Goal: Task Accomplishment & Management: Use online tool/utility

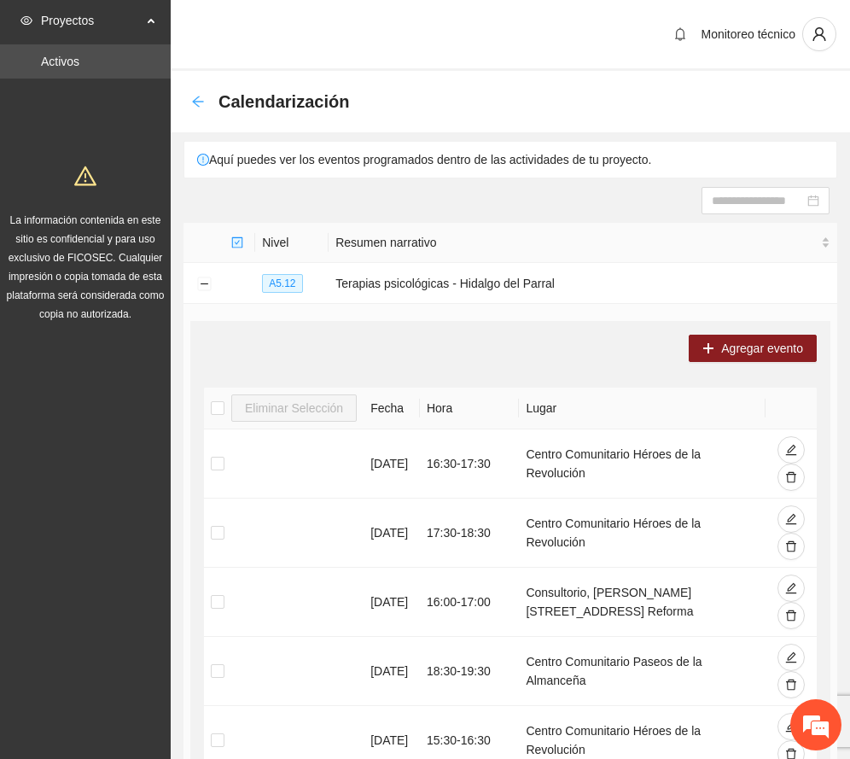
click at [193, 108] on div "Calendarización" at bounding box center [275, 101] width 168 height 27
click at [195, 96] on icon "arrow-left" at bounding box center [198, 102] width 14 height 14
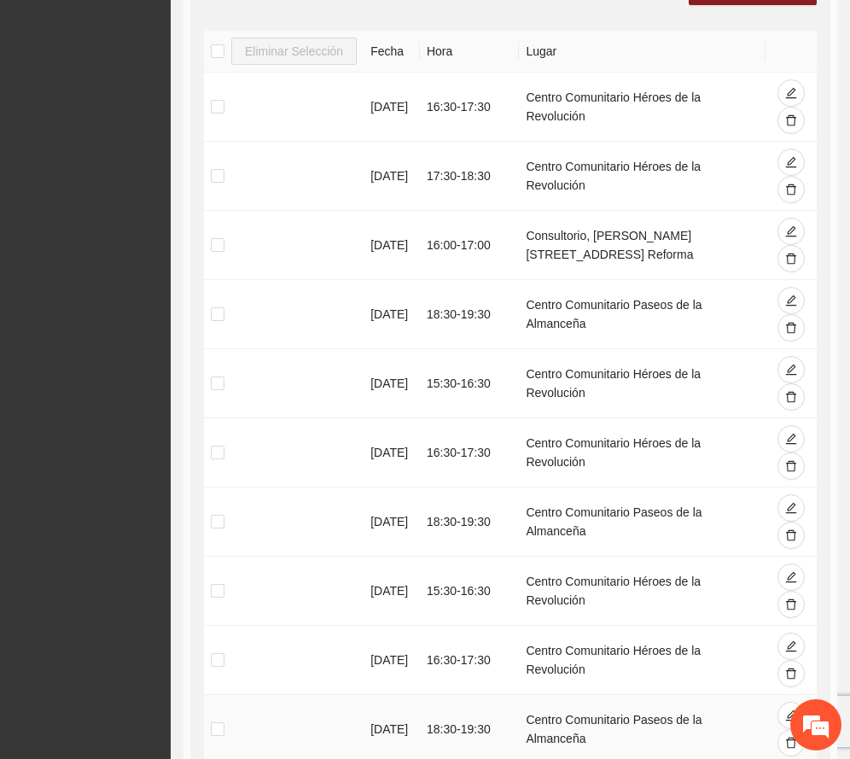
scroll to position [237, 0]
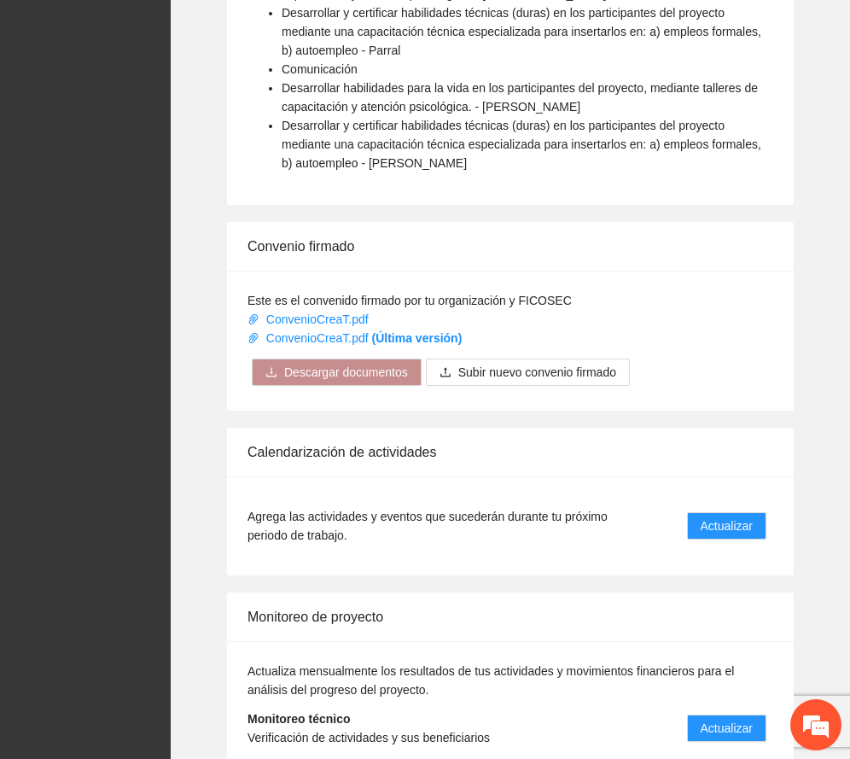
scroll to position [1371, 0]
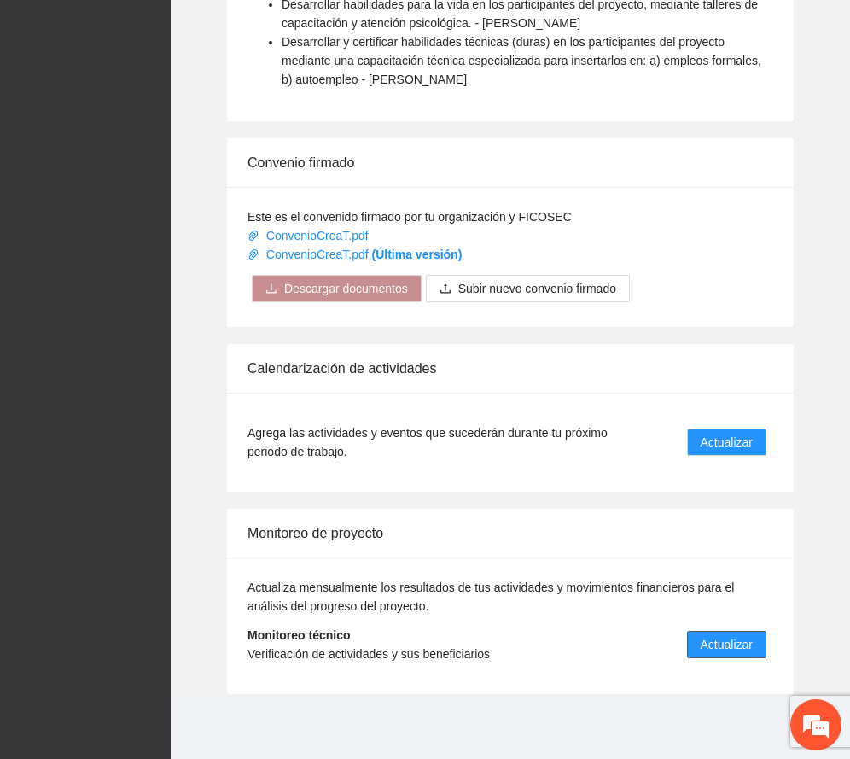
click at [752, 635] on span "Actualizar" at bounding box center [727, 644] width 52 height 19
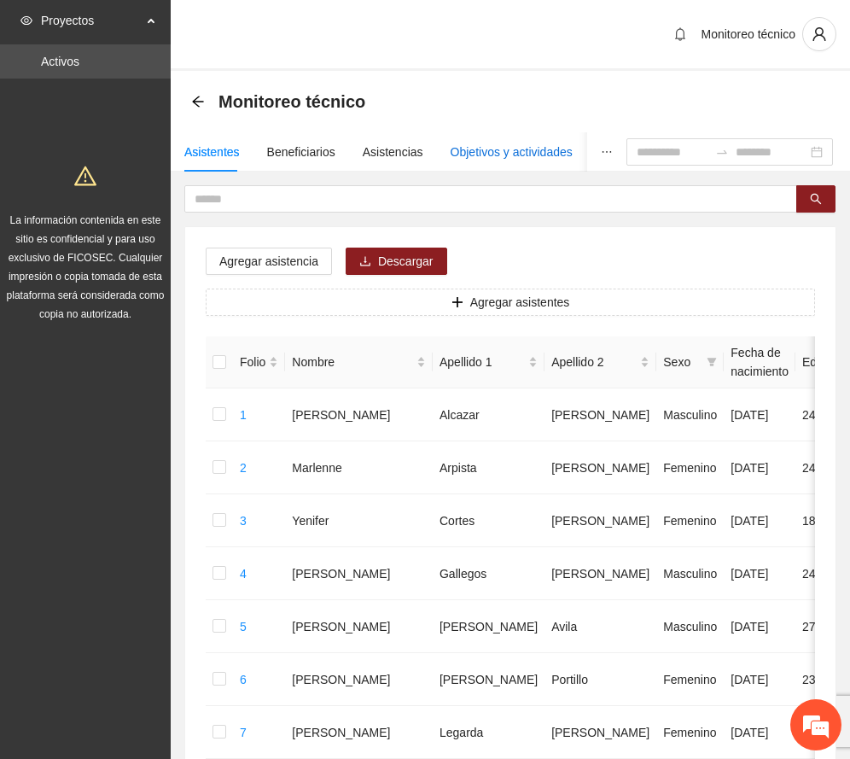
click at [490, 150] on div "Objetivos y actividades" at bounding box center [512, 152] width 122 height 19
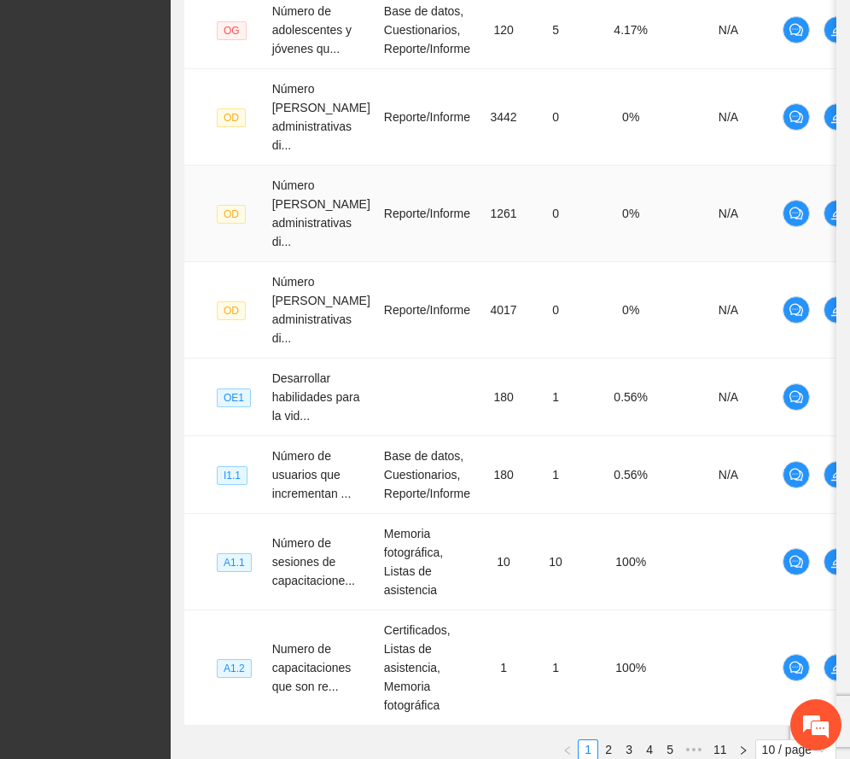
scroll to position [683, 0]
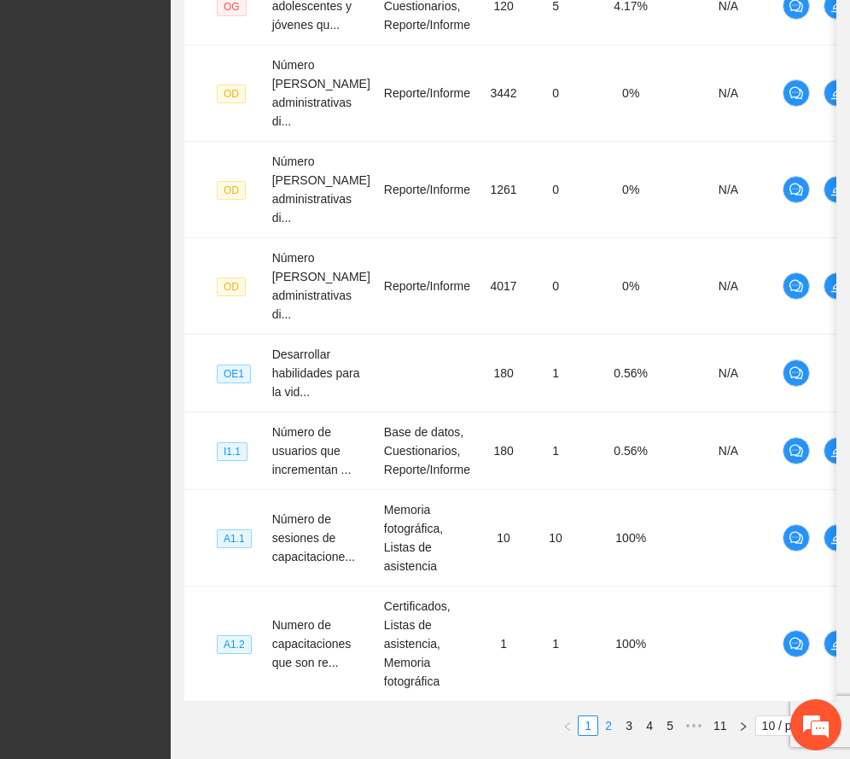
click at [606, 725] on link "2" at bounding box center [608, 725] width 19 height 19
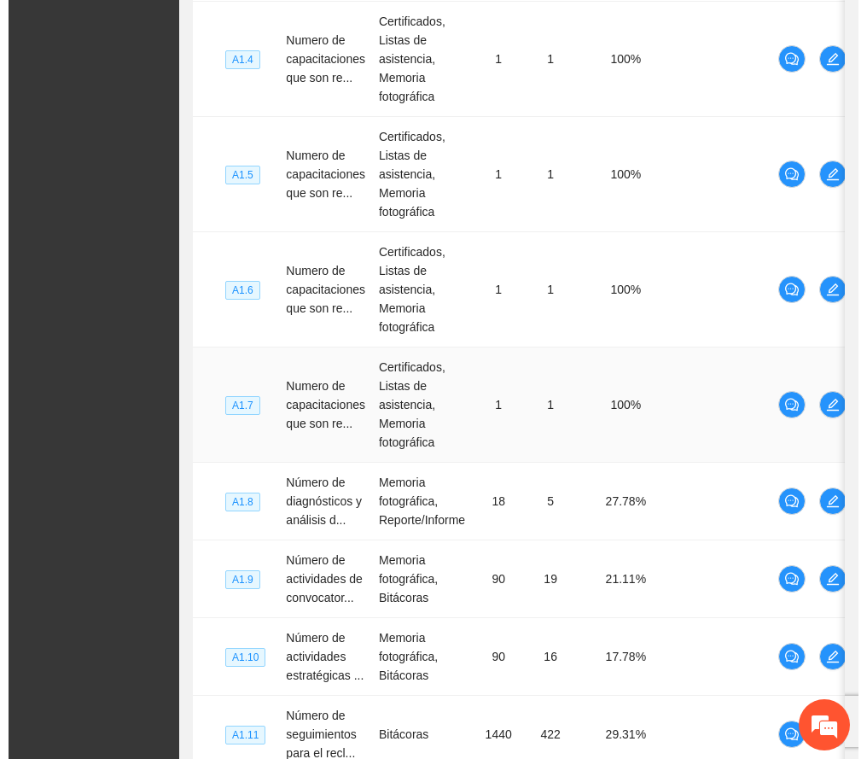
scroll to position [568, 0]
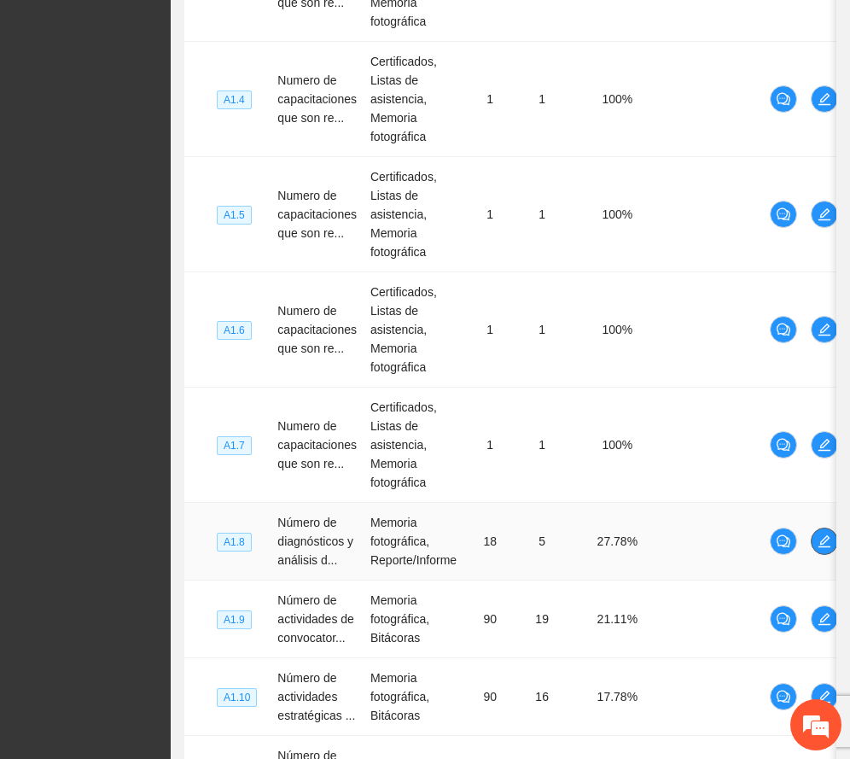
click at [824, 543] on icon "edit" at bounding box center [824, 541] width 12 height 12
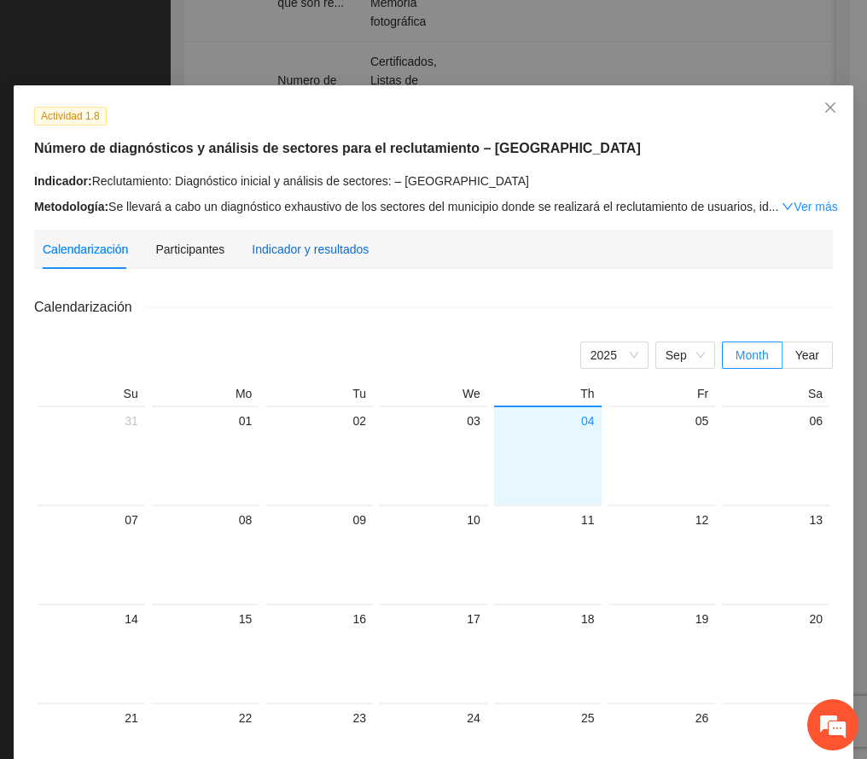
click at [333, 249] on div "Indicador y resultados" at bounding box center [310, 249] width 117 height 19
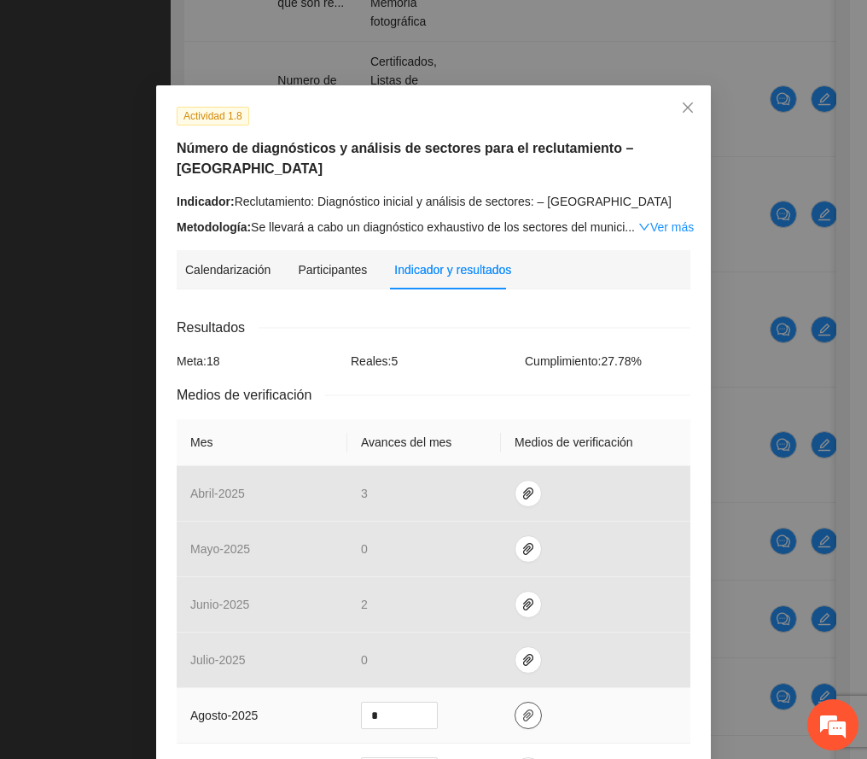
click at [521, 708] on icon "paper-clip" at bounding box center [528, 715] width 14 height 14
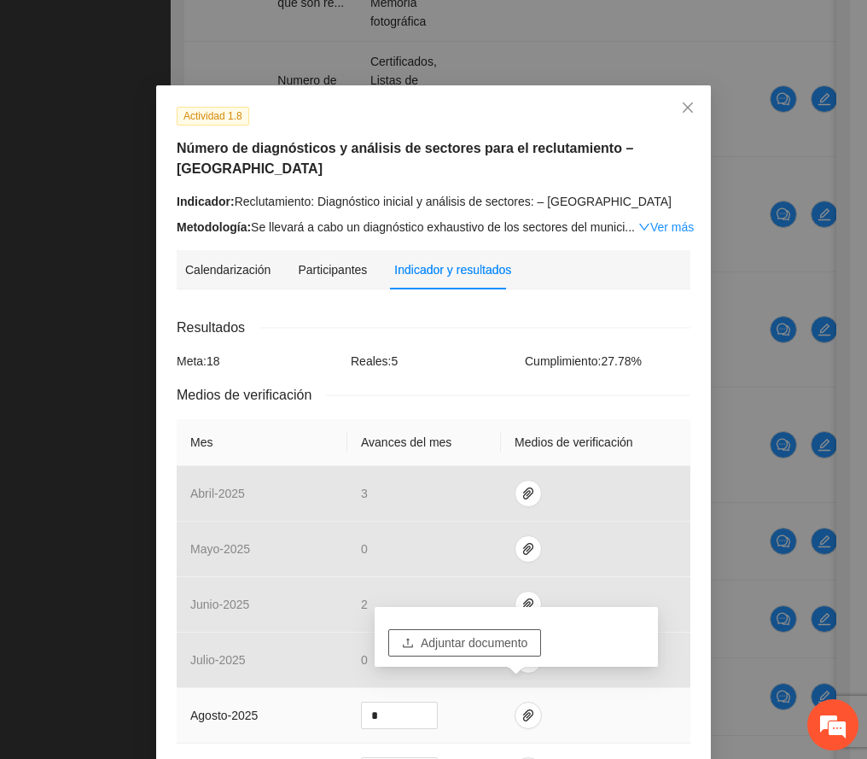
click at [512, 638] on span "Adjuntar documento" at bounding box center [474, 642] width 107 height 19
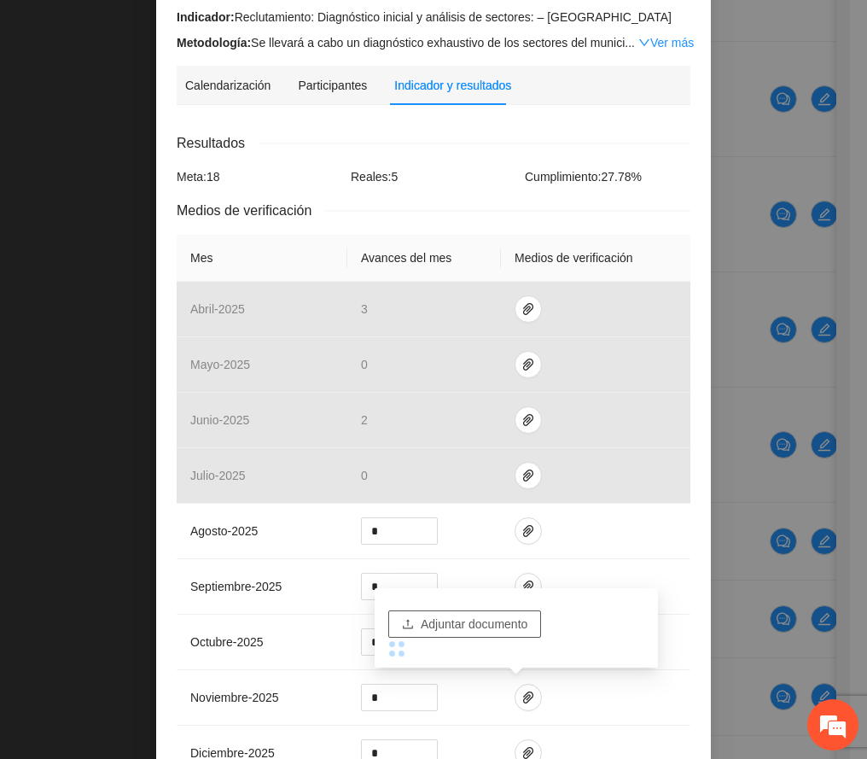
scroll to position [227, 0]
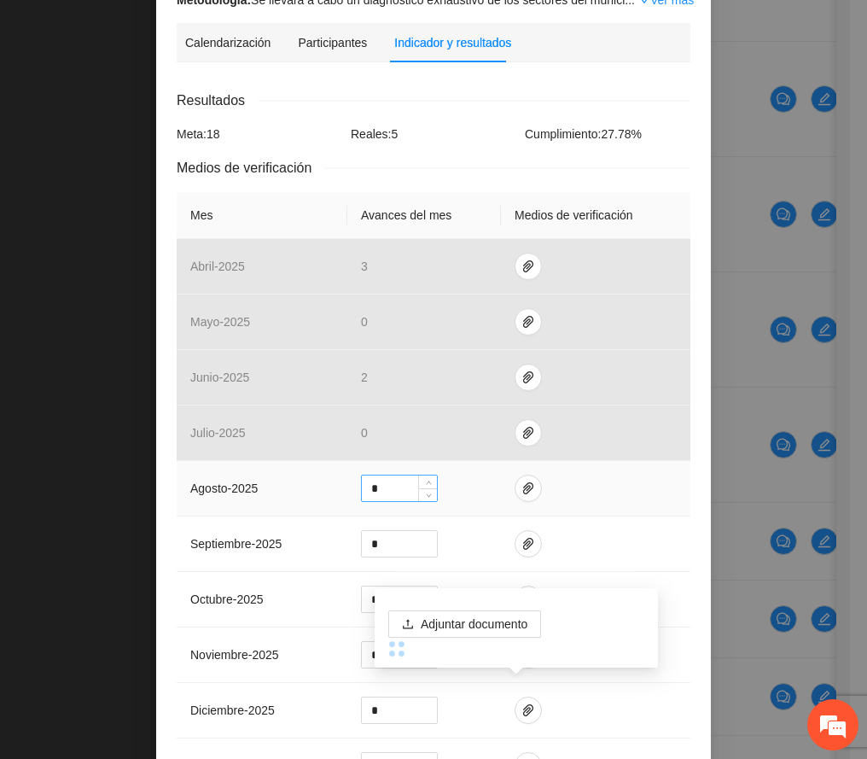
click at [381, 475] on input "*" at bounding box center [399, 488] width 75 height 26
type input "*"
click at [521, 481] on icon "paper-clip" at bounding box center [528, 488] width 14 height 14
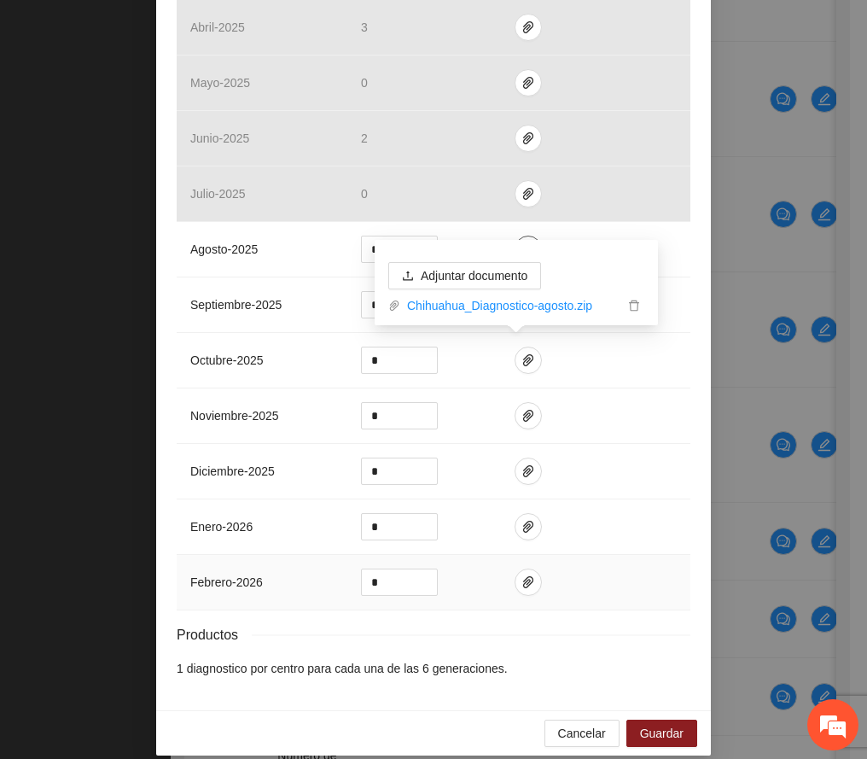
scroll to position [469, 0]
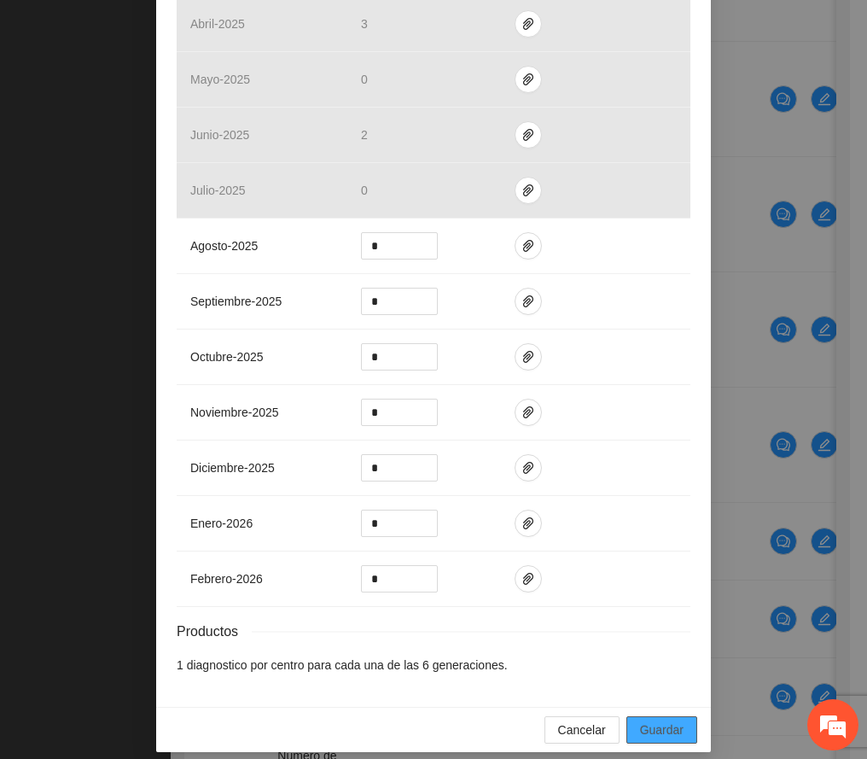
click at [660, 720] on span "Guardar" at bounding box center [662, 729] width 44 height 19
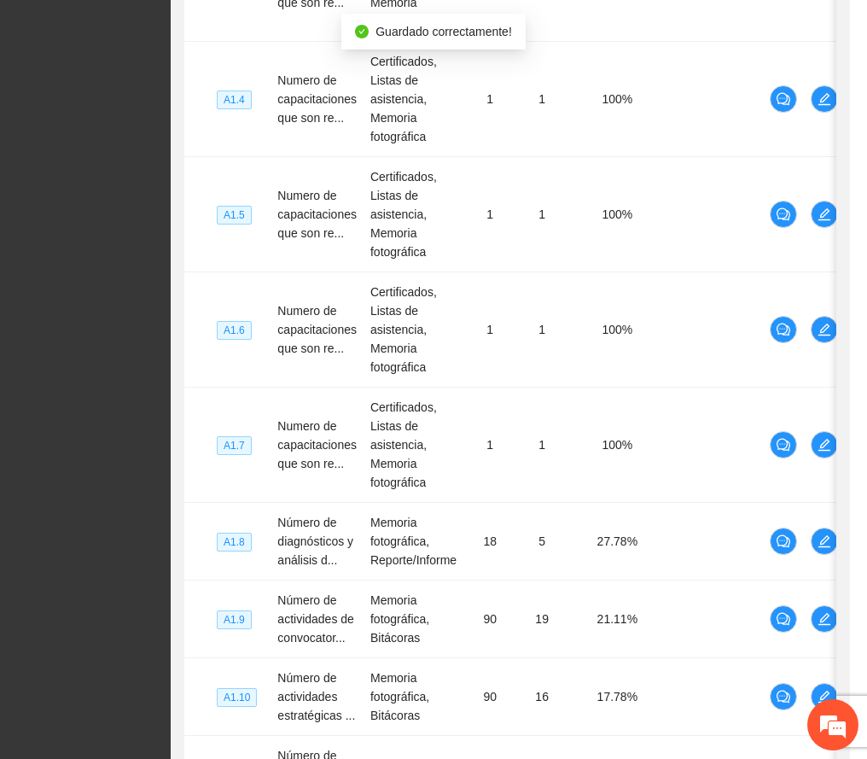
scroll to position [384, 0]
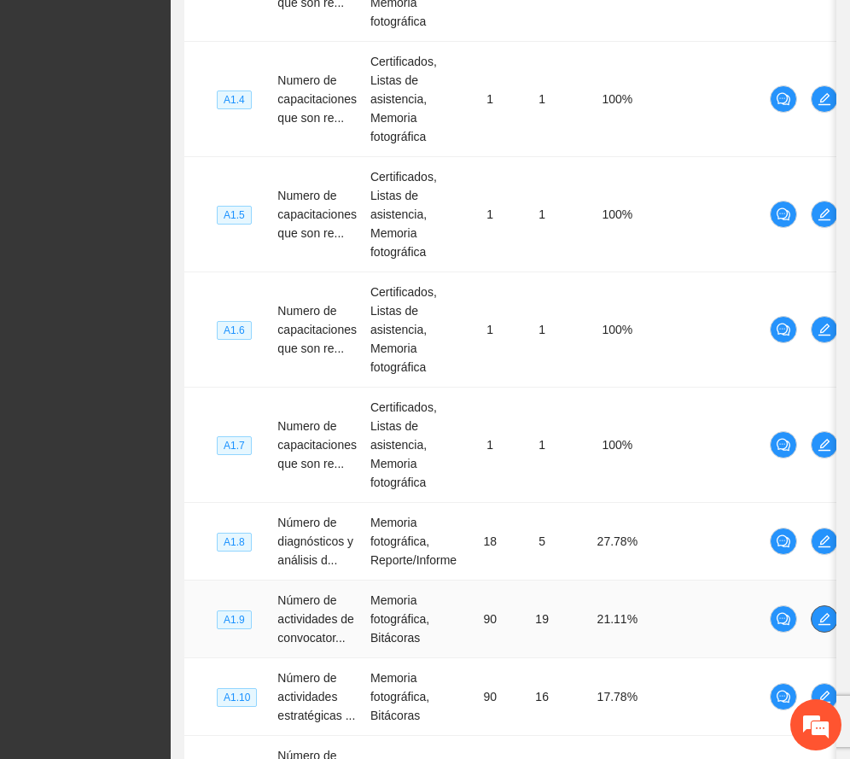
click at [830, 621] on icon "edit" at bounding box center [825, 619] width 14 height 14
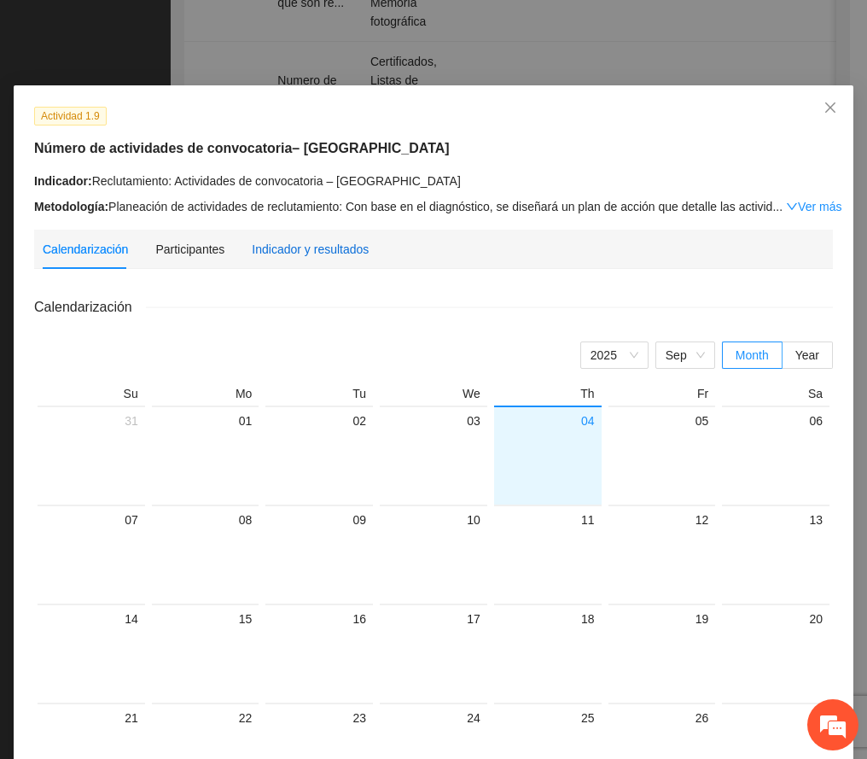
click at [317, 246] on div "Indicador y resultados" at bounding box center [310, 249] width 117 height 19
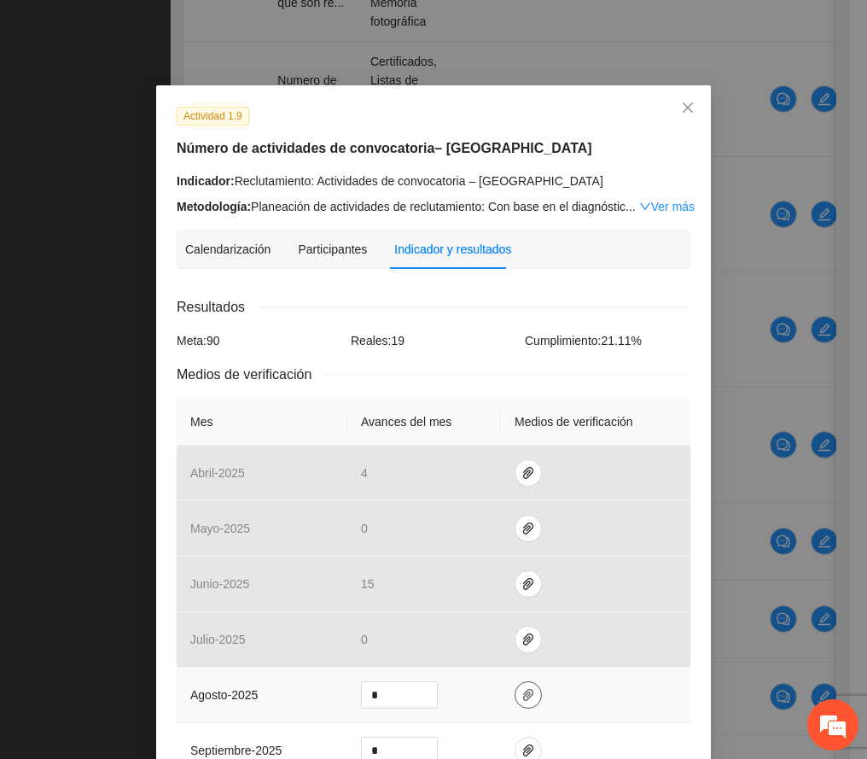
click at [523, 697] on icon "paper-clip" at bounding box center [528, 695] width 10 height 12
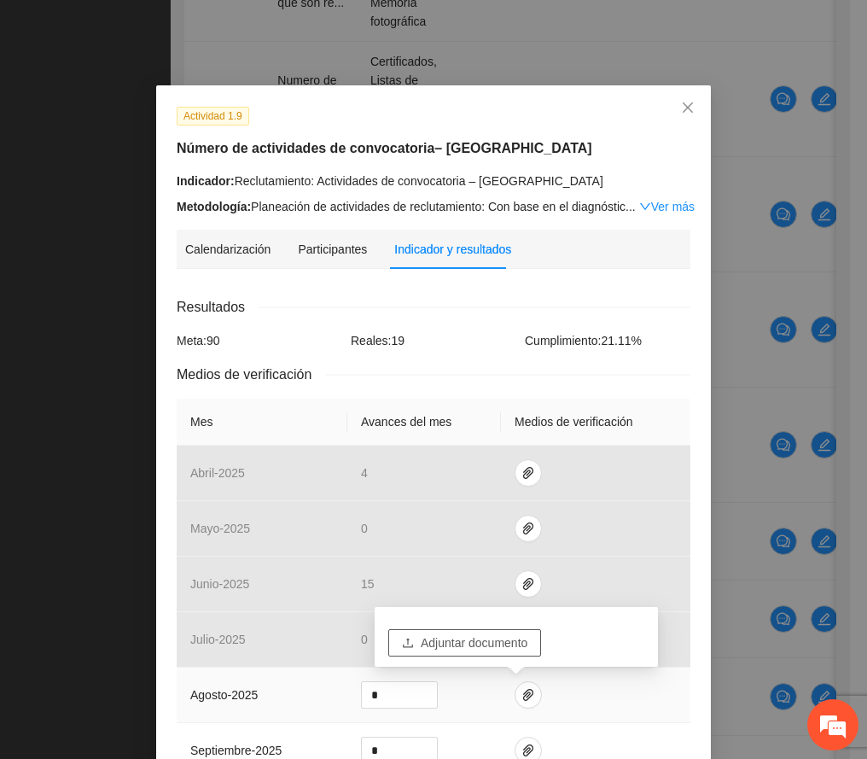
click at [505, 635] on span "Adjuntar documento" at bounding box center [474, 642] width 107 height 19
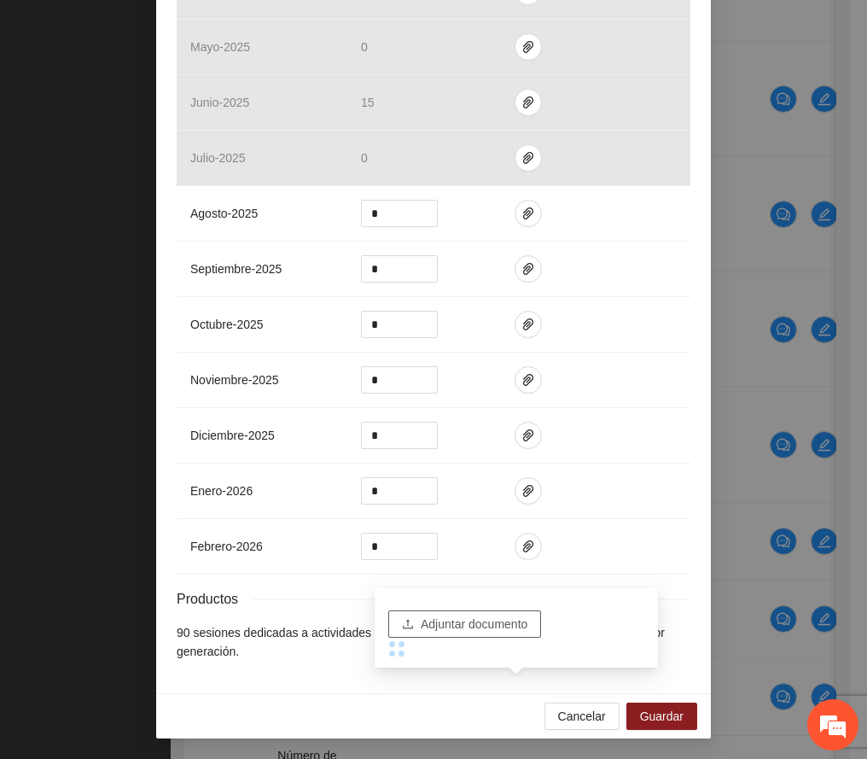
scroll to position [489, 0]
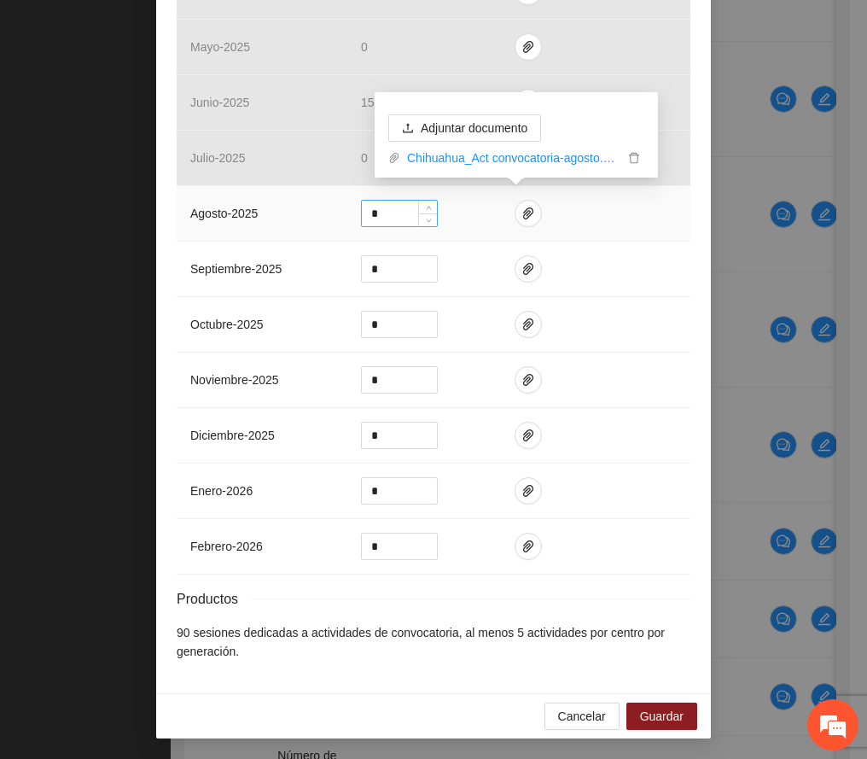
click at [393, 208] on input "*" at bounding box center [399, 214] width 75 height 26
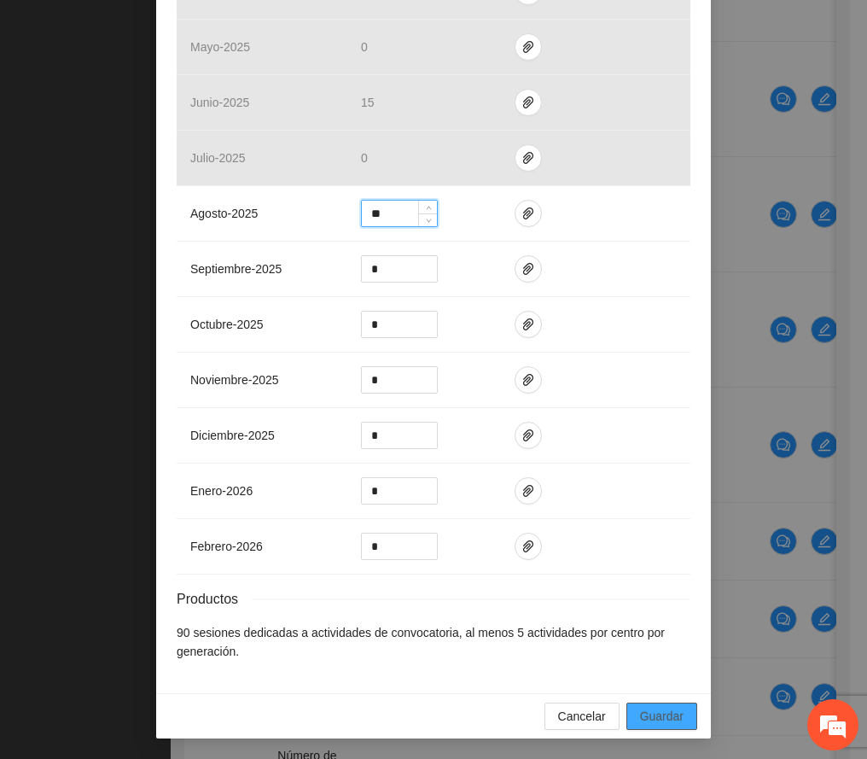
type input "**"
click at [661, 719] on span "Guardar" at bounding box center [662, 716] width 44 height 19
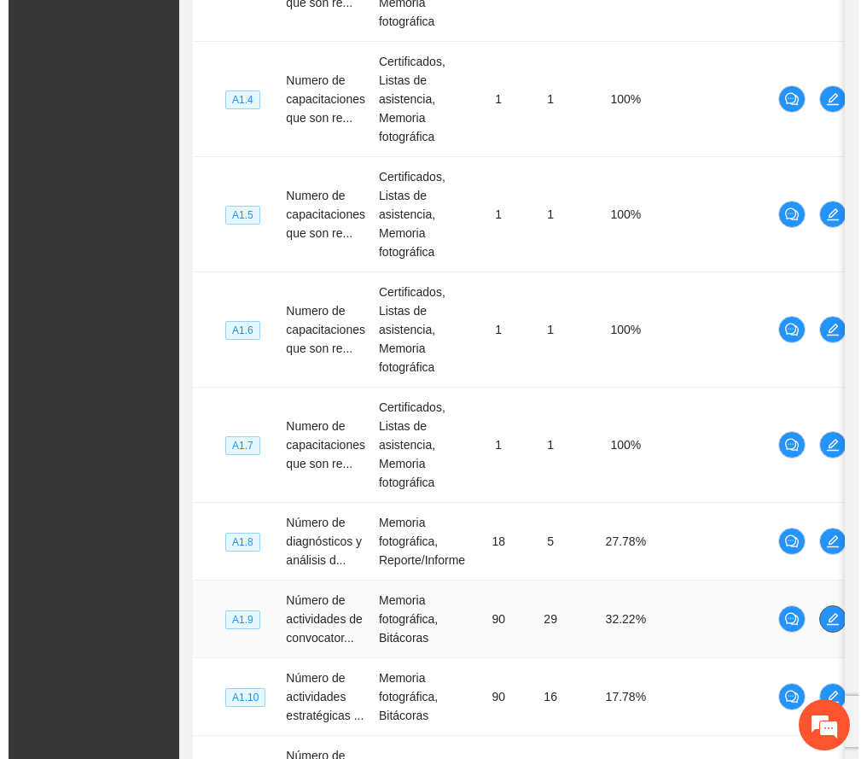
scroll to position [683, 0]
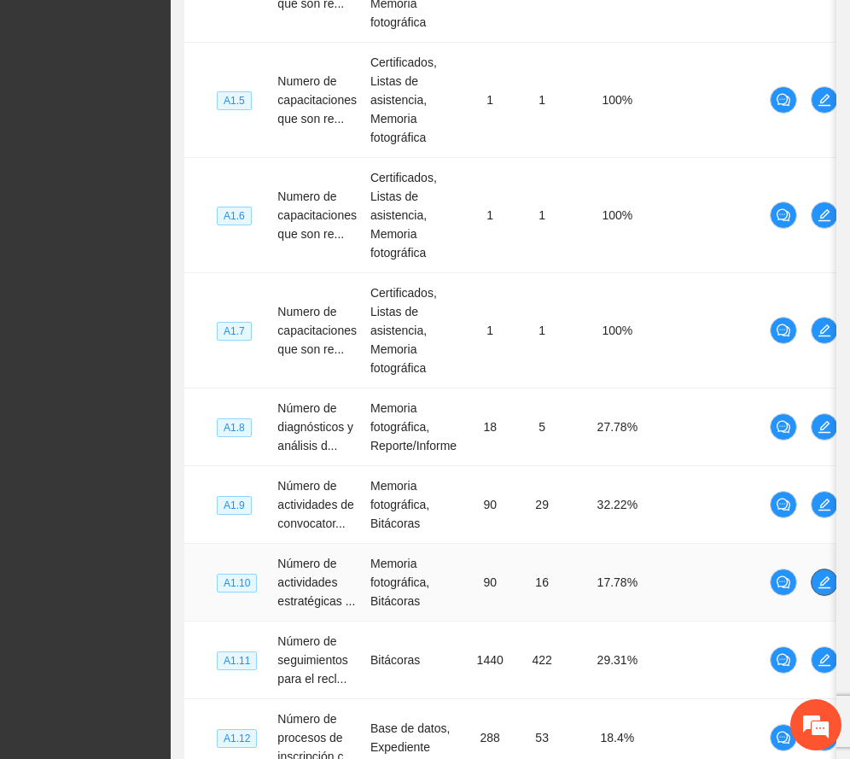
click at [823, 578] on icon "edit" at bounding box center [825, 582] width 14 height 14
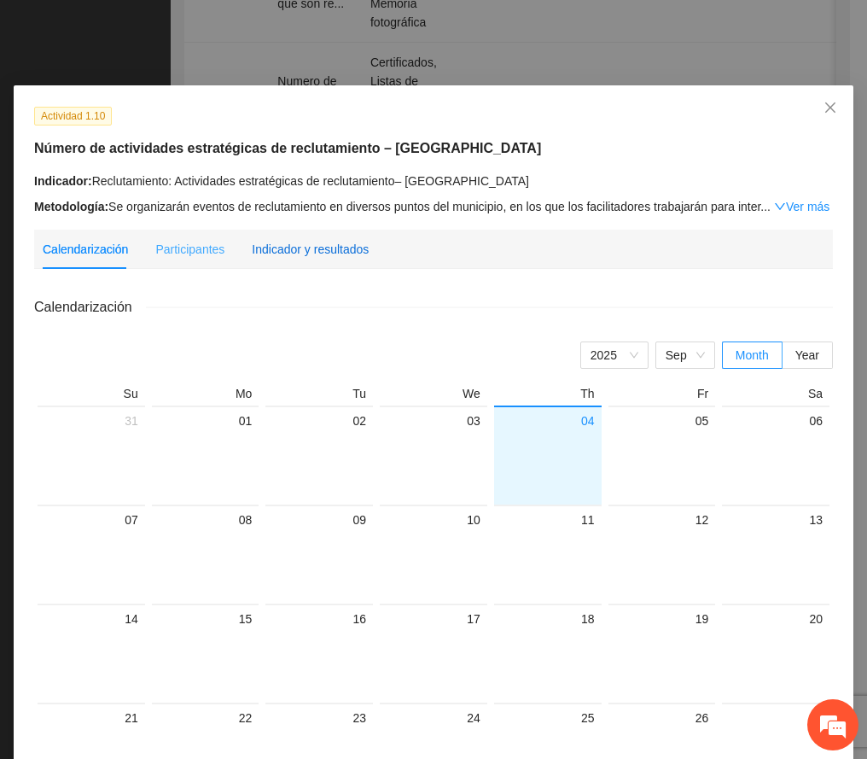
click at [340, 256] on div "Indicador y resultados" at bounding box center [310, 249] width 117 height 19
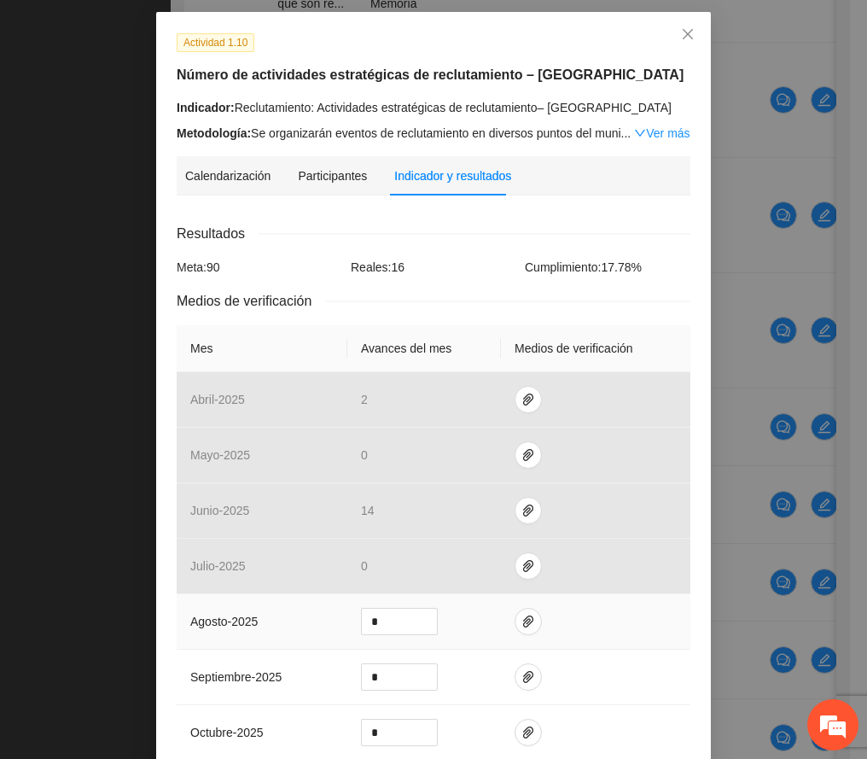
scroll to position [114, 0]
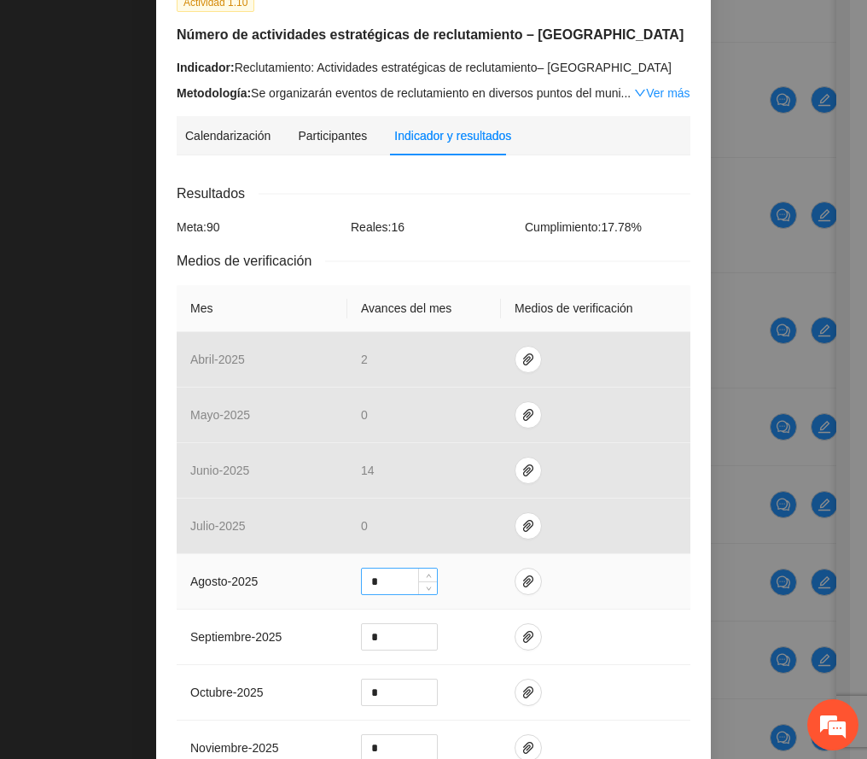
click at [381, 579] on input "*" at bounding box center [399, 581] width 75 height 26
type input "**"
click at [521, 577] on icon "paper-clip" at bounding box center [528, 581] width 14 height 14
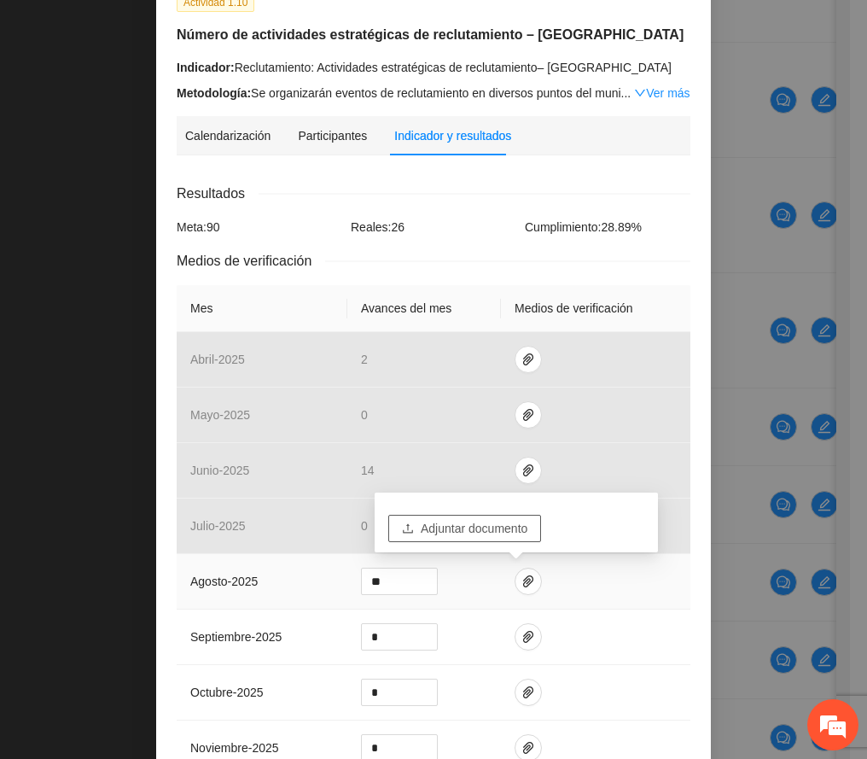
click at [514, 523] on span "Adjuntar documento" at bounding box center [474, 528] width 107 height 19
click at [459, 531] on span "Adjuntar documento" at bounding box center [474, 528] width 107 height 19
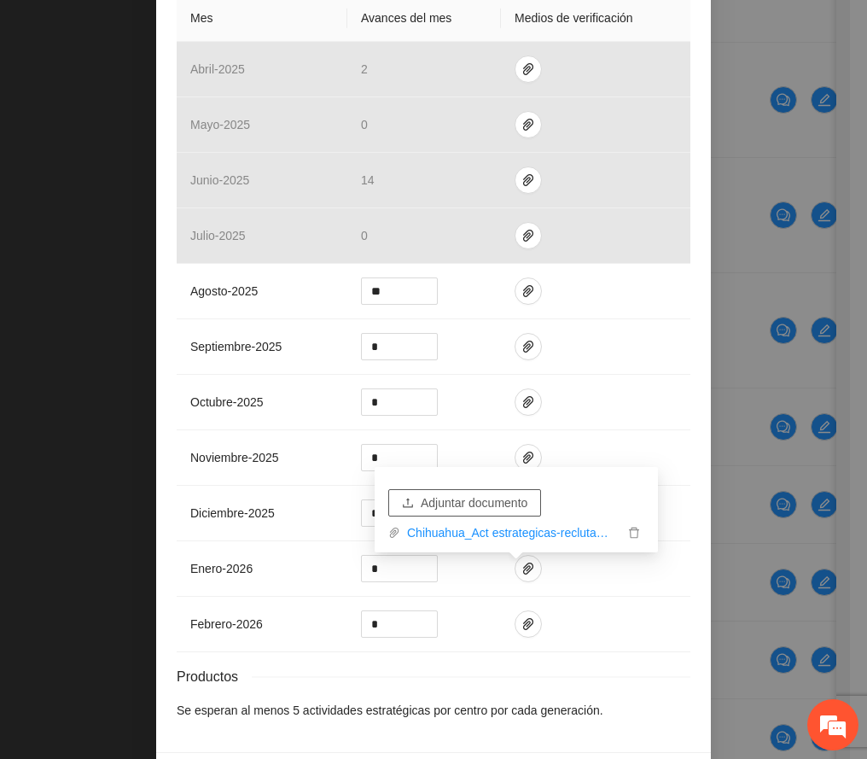
scroll to position [469, 0]
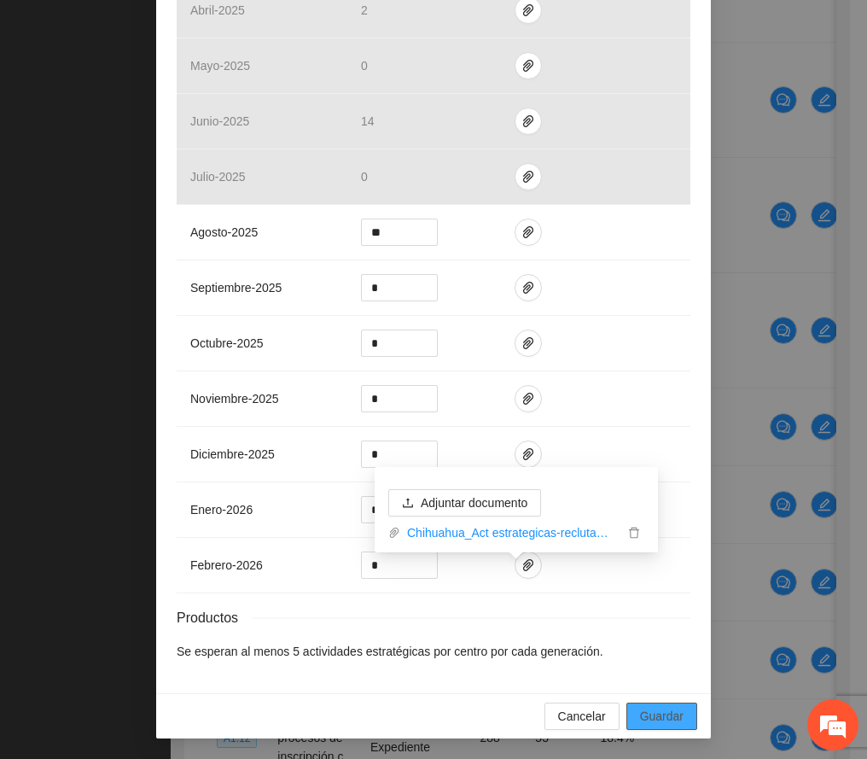
click at [657, 711] on span "Guardar" at bounding box center [662, 716] width 44 height 19
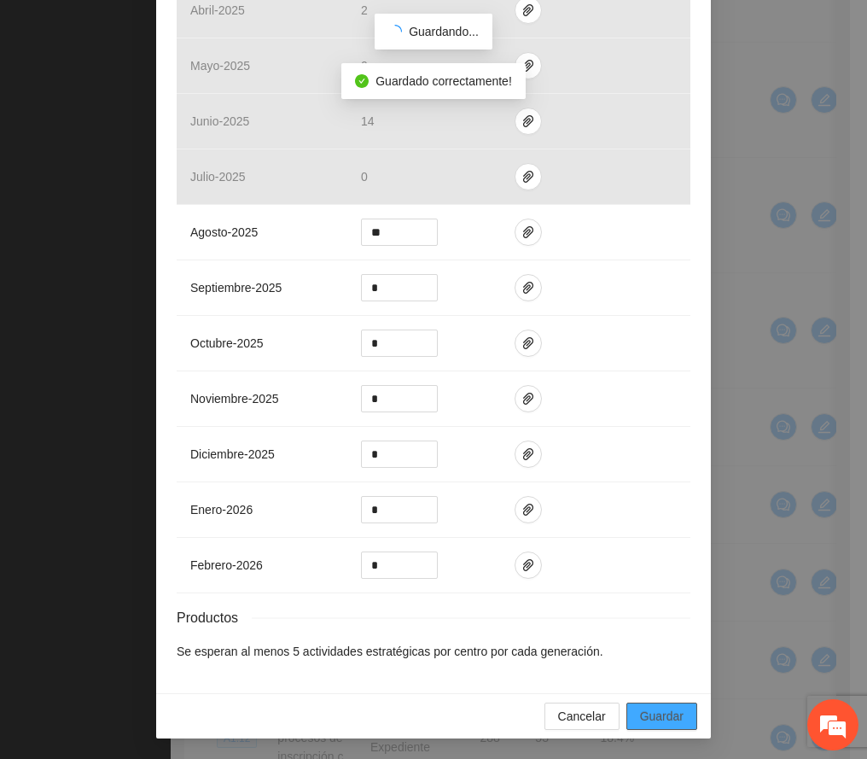
scroll to position [384, 0]
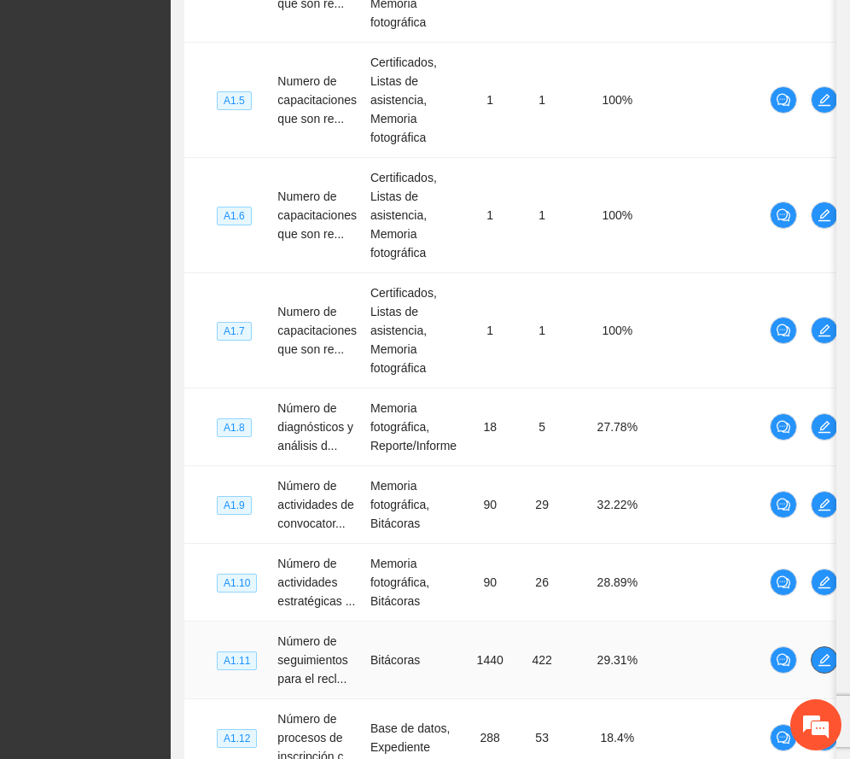
click at [827, 663] on icon "edit" at bounding box center [824, 660] width 12 height 12
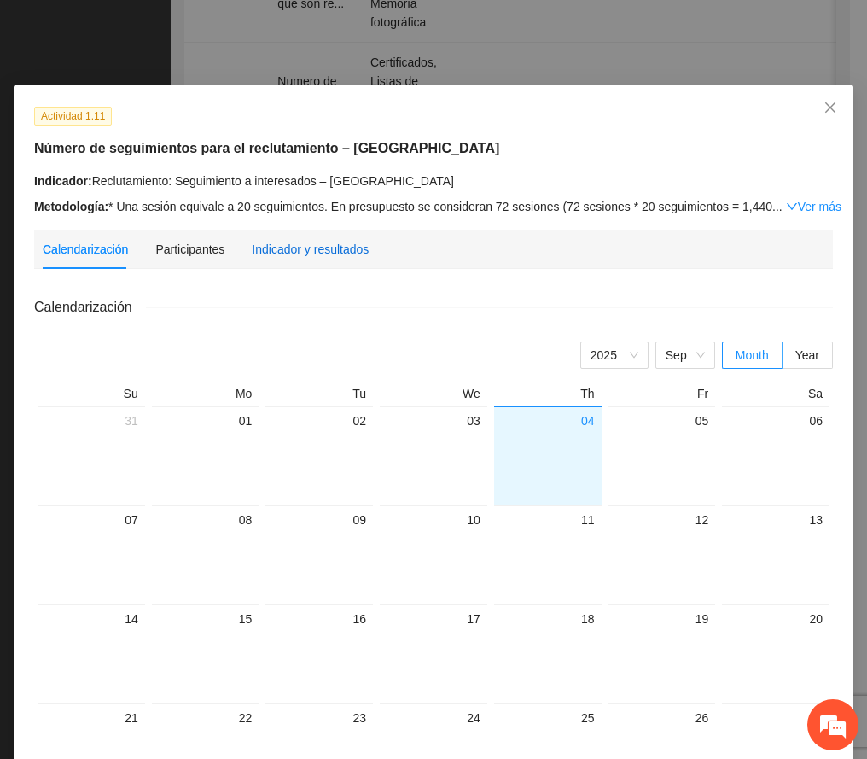
click at [281, 243] on div "Indicador y resultados" at bounding box center [310, 249] width 117 height 19
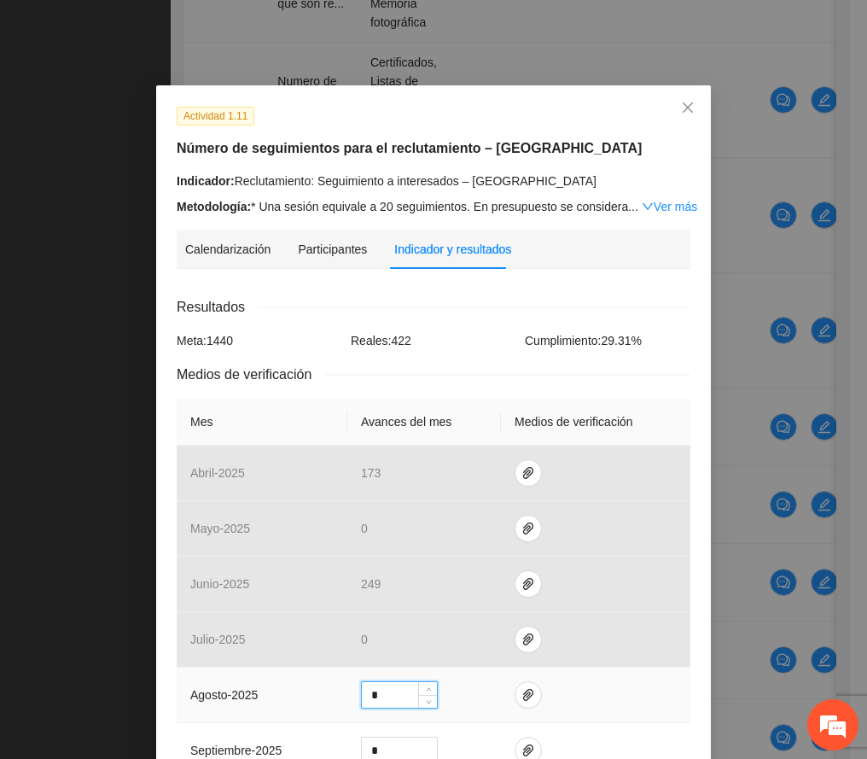
click at [370, 696] on input "*" at bounding box center [399, 695] width 75 height 26
type input "***"
click at [523, 701] on icon "paper-clip" at bounding box center [528, 695] width 10 height 12
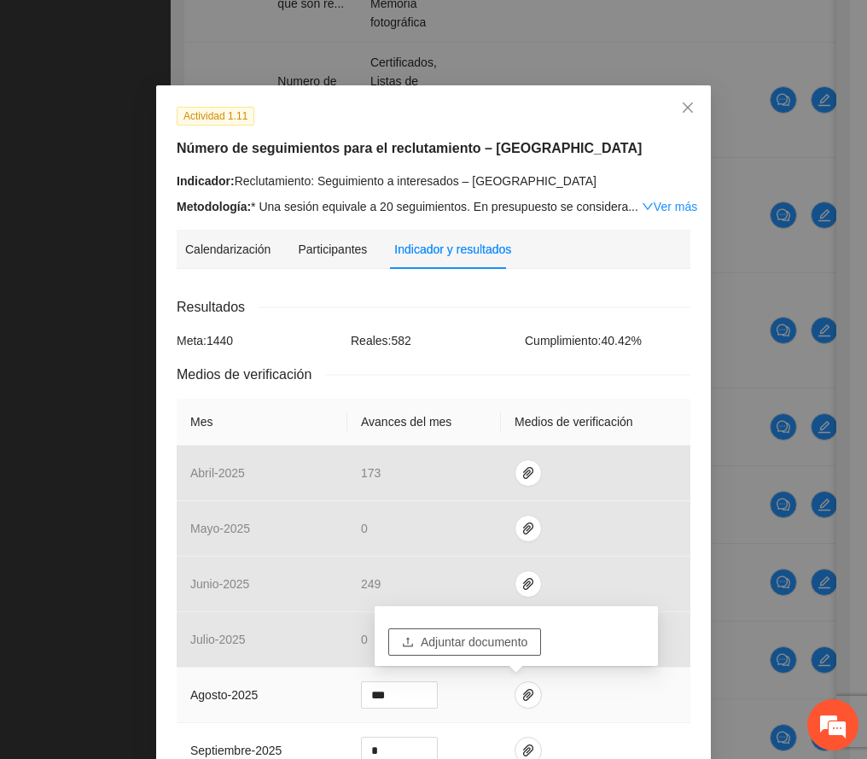
click at [503, 645] on span "Adjuntar documento" at bounding box center [474, 641] width 107 height 19
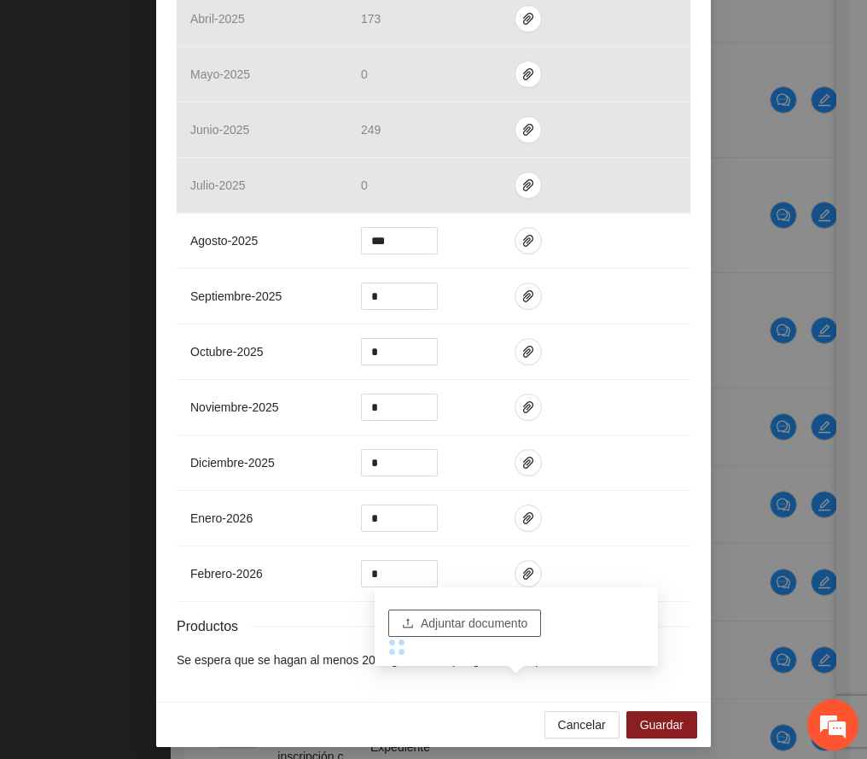
scroll to position [455, 0]
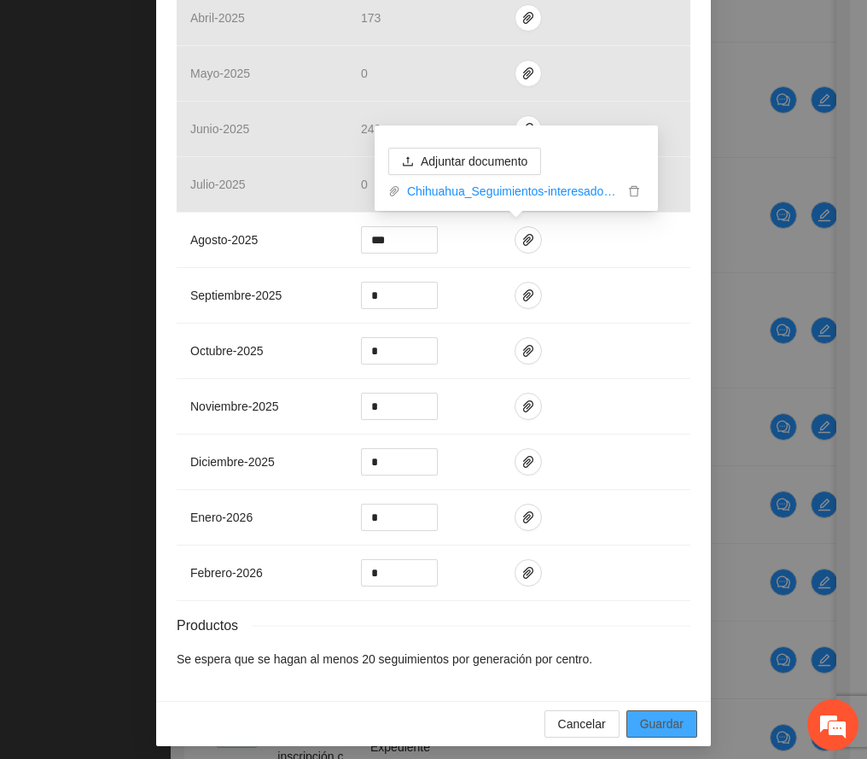
click at [663, 721] on span "Guardar" at bounding box center [662, 723] width 44 height 19
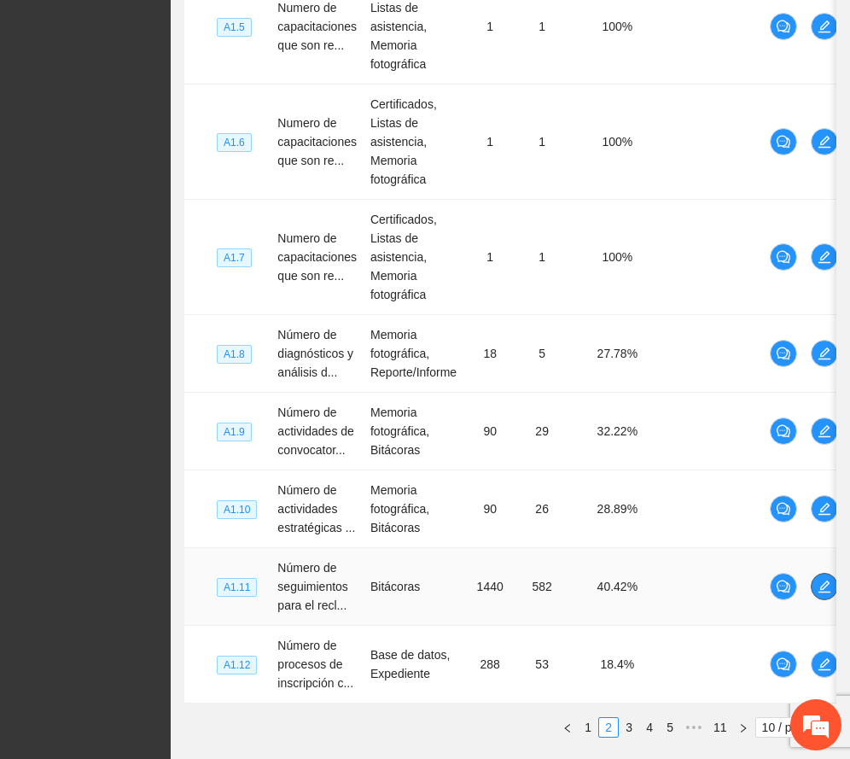
scroll to position [796, 0]
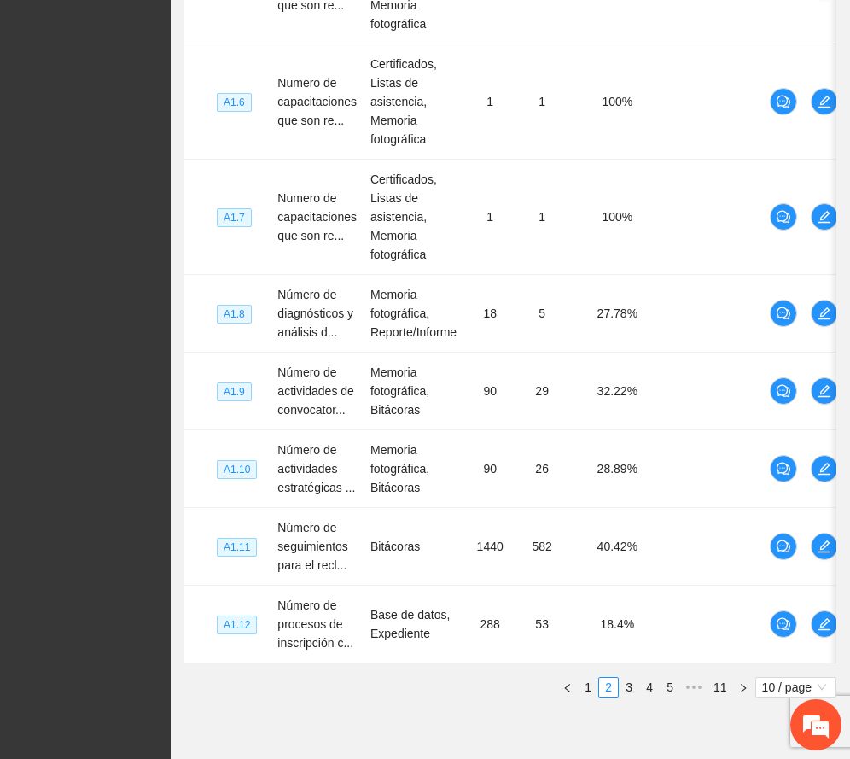
click at [625, 686] on div "Nivel Indicador Medio de verificación Meta Real Cumplimiento Participantes A1.3…" at bounding box center [510, 168] width 652 height 1057
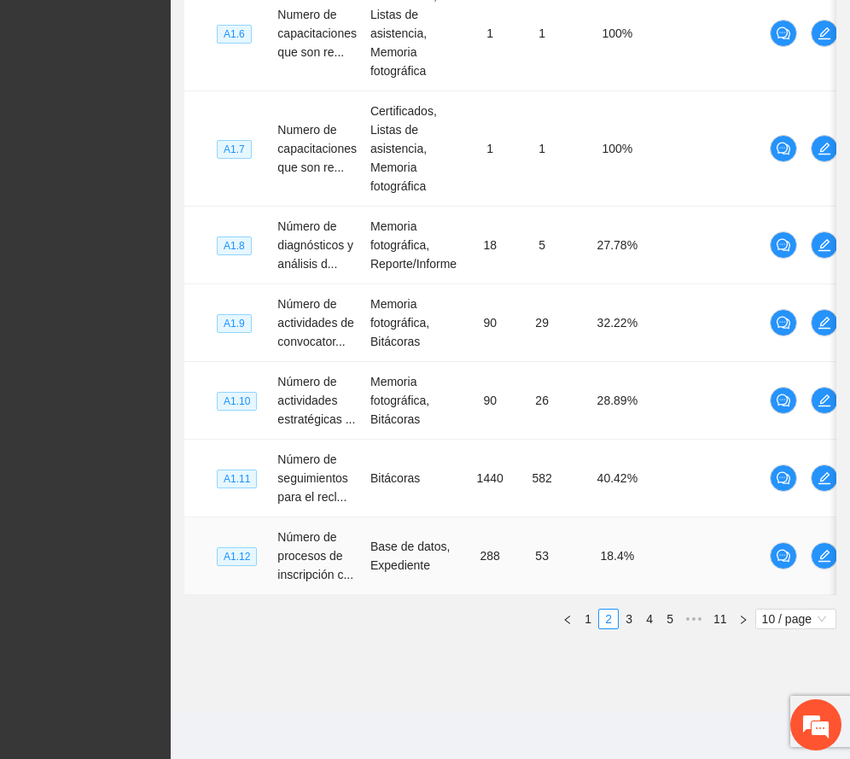
scroll to position [885, 0]
click at [628, 616] on link "3" at bounding box center [629, 618] width 19 height 19
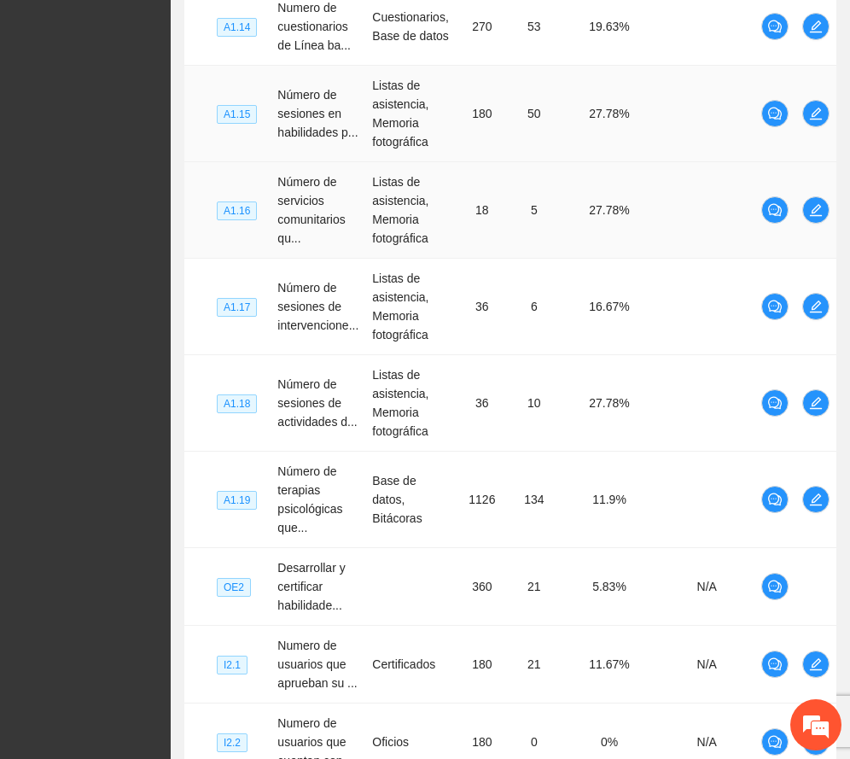
scroll to position [206, 0]
